Goal: Find specific page/section: Find specific page/section

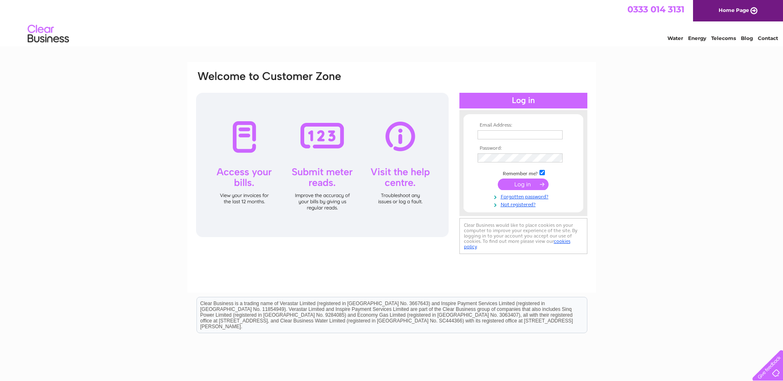
type input "[EMAIL_ADDRESS][DOMAIN_NAME]"
click at [243, 136] on div at bounding box center [322, 165] width 253 height 144
click at [529, 182] on input "submit" at bounding box center [523, 185] width 51 height 12
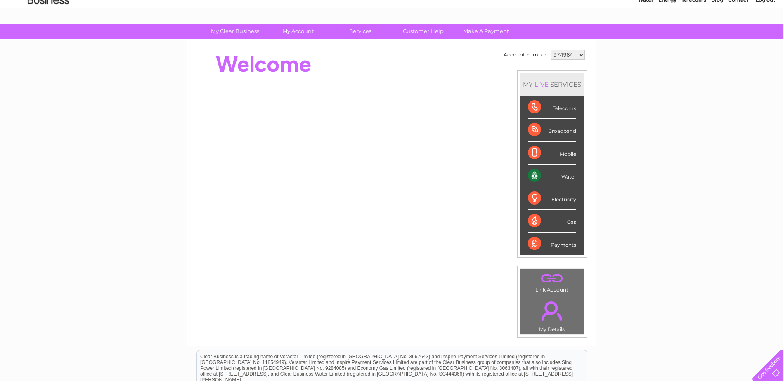
scroll to position [11, 0]
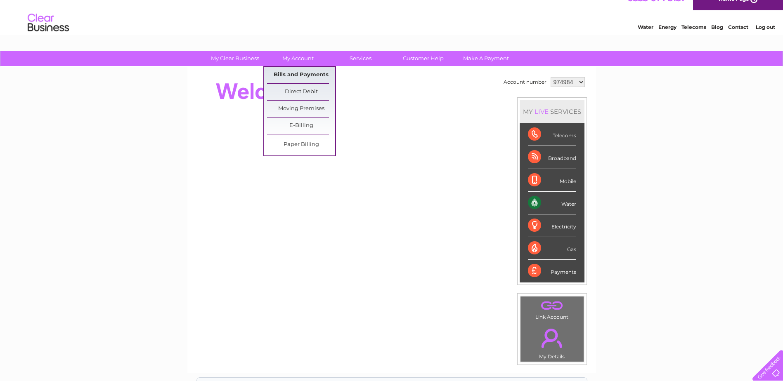
click at [285, 73] on link "Bills and Payments" at bounding box center [301, 75] width 68 height 17
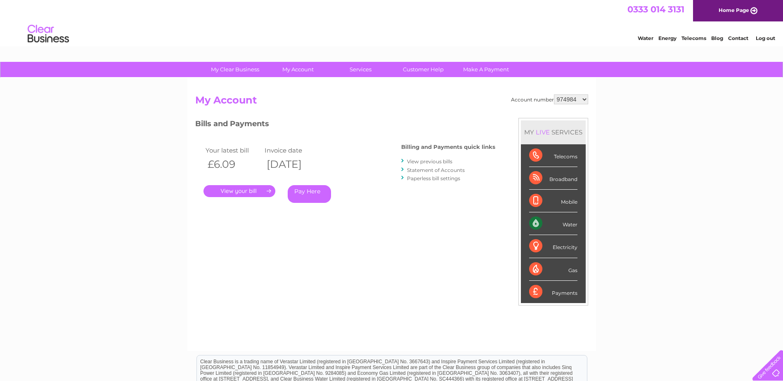
click at [249, 187] on link "." at bounding box center [239, 191] width 72 height 12
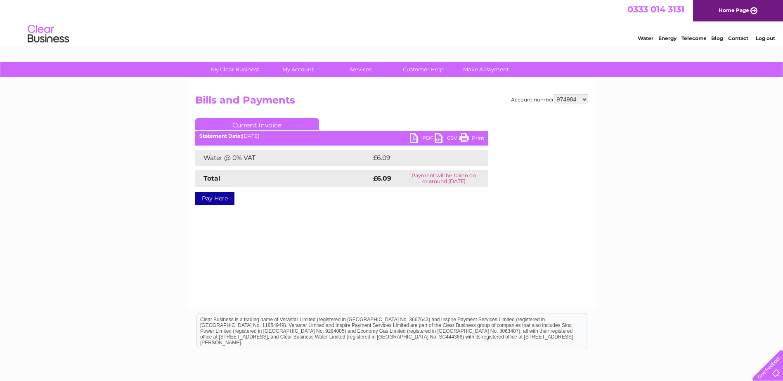
click at [413, 137] on link "PDF" at bounding box center [422, 139] width 25 height 12
